Goal: Information Seeking & Learning: Learn about a topic

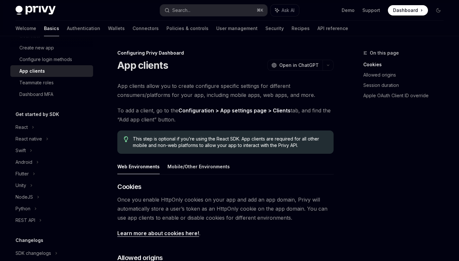
scroll to position [73, 0]
click at [25, 153] on div "Swift" at bounding box center [21, 151] width 10 height 8
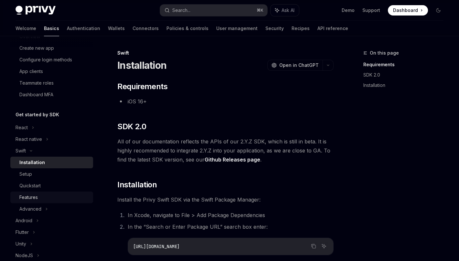
click at [28, 196] on div "Features" at bounding box center [28, 198] width 18 height 8
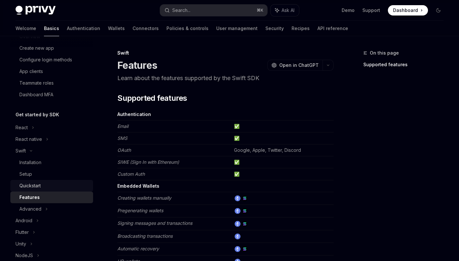
click at [39, 185] on div "Quickstart" at bounding box center [29, 186] width 21 height 8
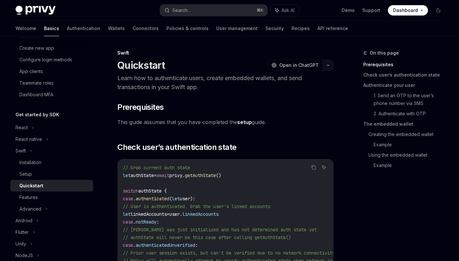
click at [330, 64] on icon "button" at bounding box center [328, 65] width 8 height 3
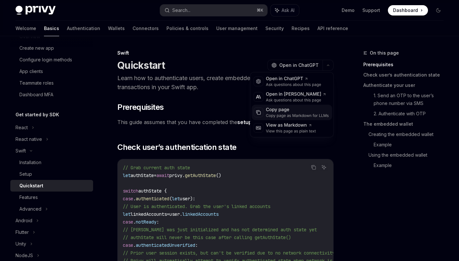
click at [260, 114] on icon at bounding box center [258, 113] width 3 height 3
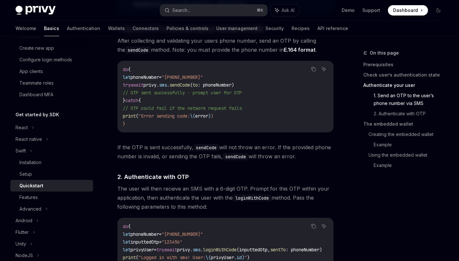
scroll to position [450, 0]
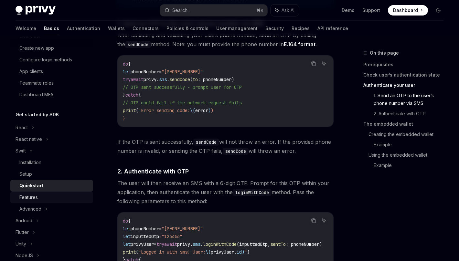
click at [53, 197] on div "Features" at bounding box center [54, 198] width 70 height 8
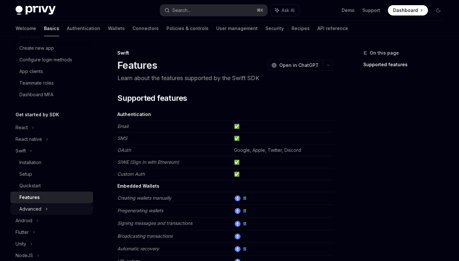
click at [47, 206] on icon at bounding box center [46, 209] width 3 height 8
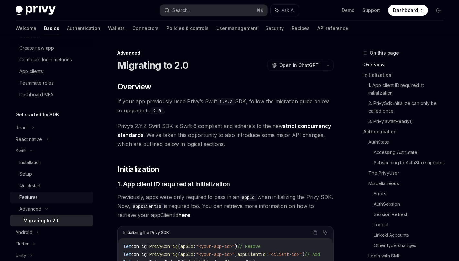
click at [47, 202] on link "Features" at bounding box center [51, 198] width 83 height 12
type textarea "*"
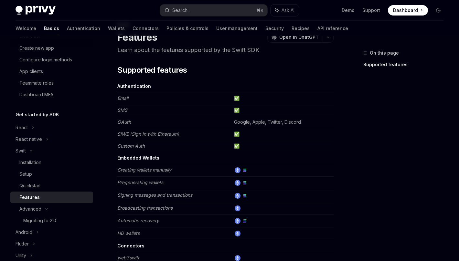
scroll to position [29, 0]
